Goal: Information Seeking & Learning: Learn about a topic

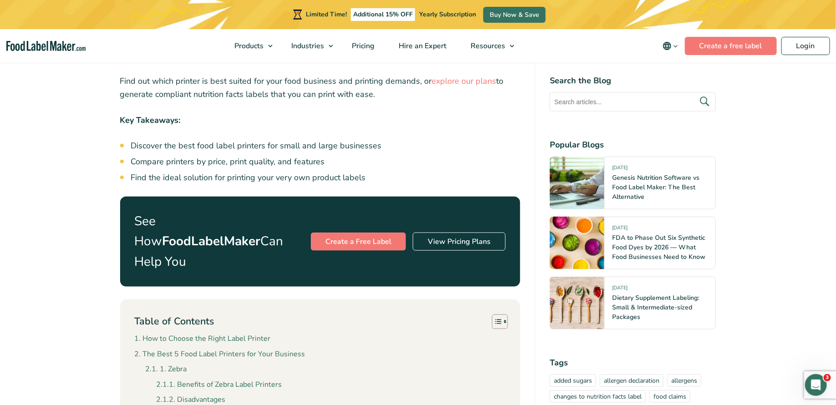
scroll to position [420, 0]
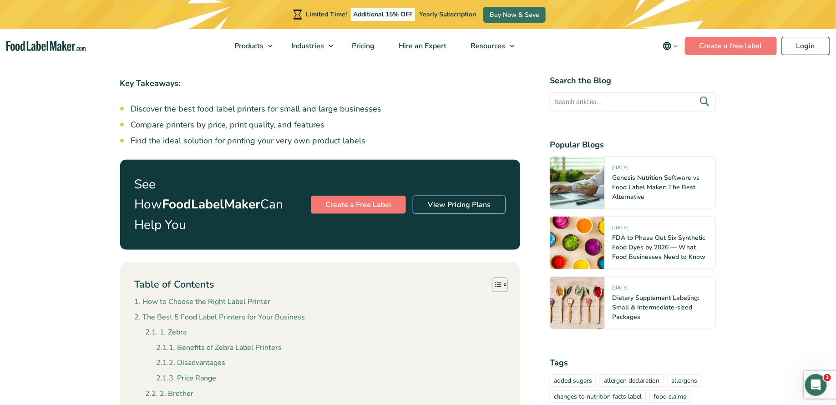
click at [470, 196] on link "View Pricing Plans" at bounding box center [459, 205] width 93 height 18
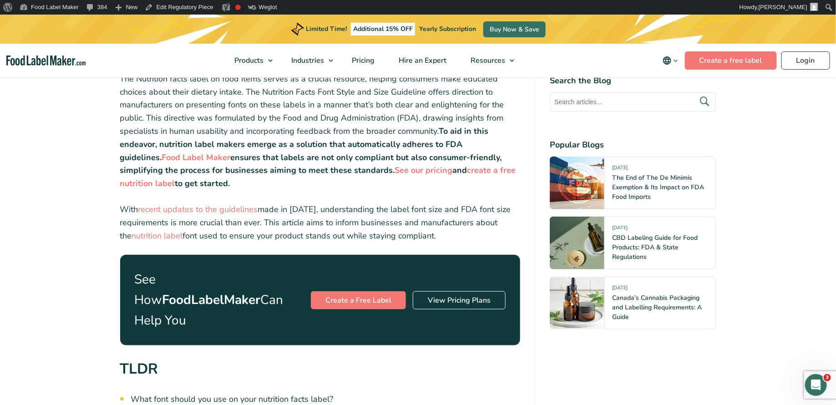
scroll to position [305, 0]
